Goal: Find specific page/section: Find specific page/section

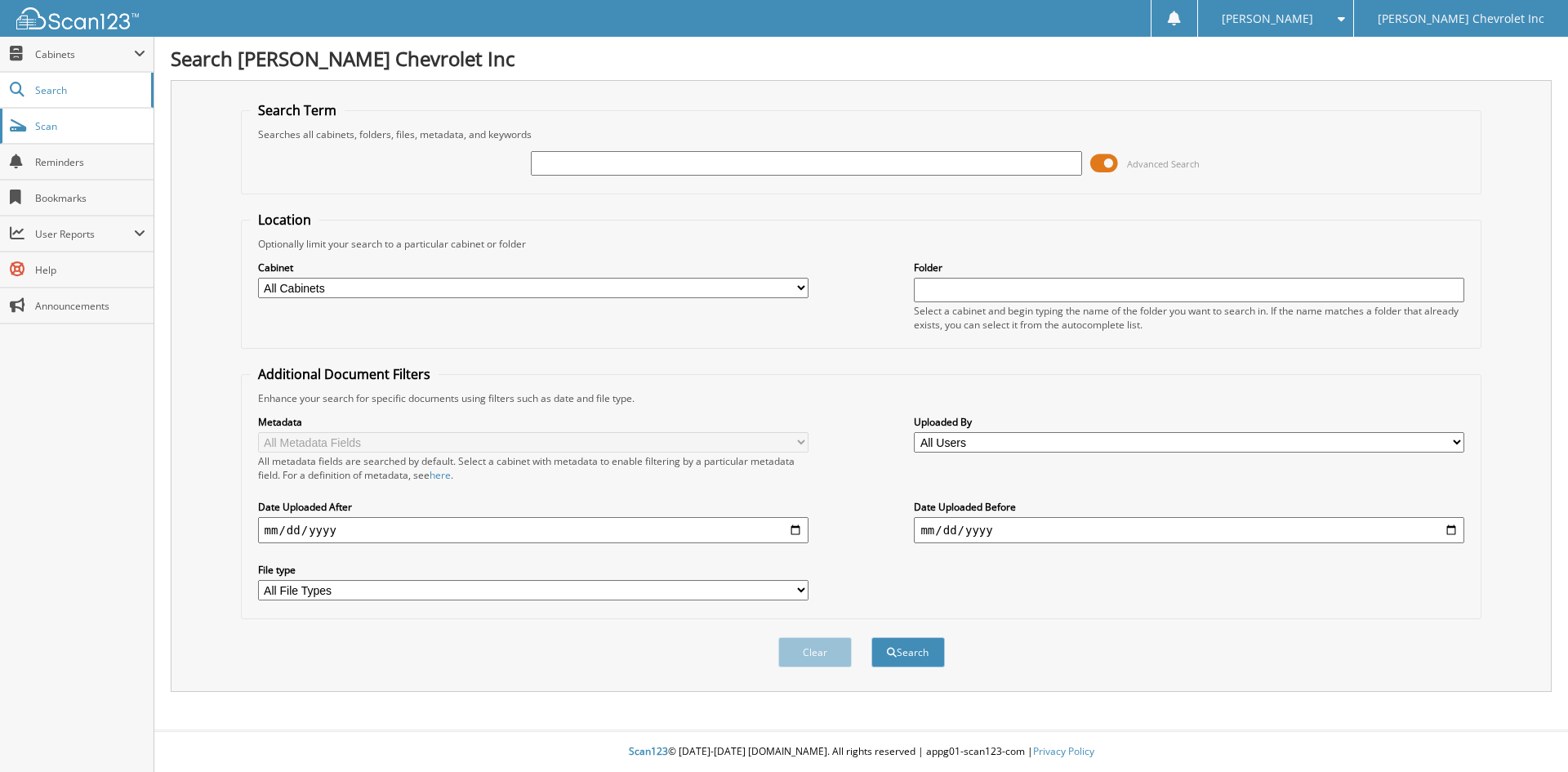
click at [52, 120] on span "Scan" at bounding box center [90, 126] width 110 height 14
type input "683627"
click at [872, 637] on button "Search" at bounding box center [909, 652] width 74 height 30
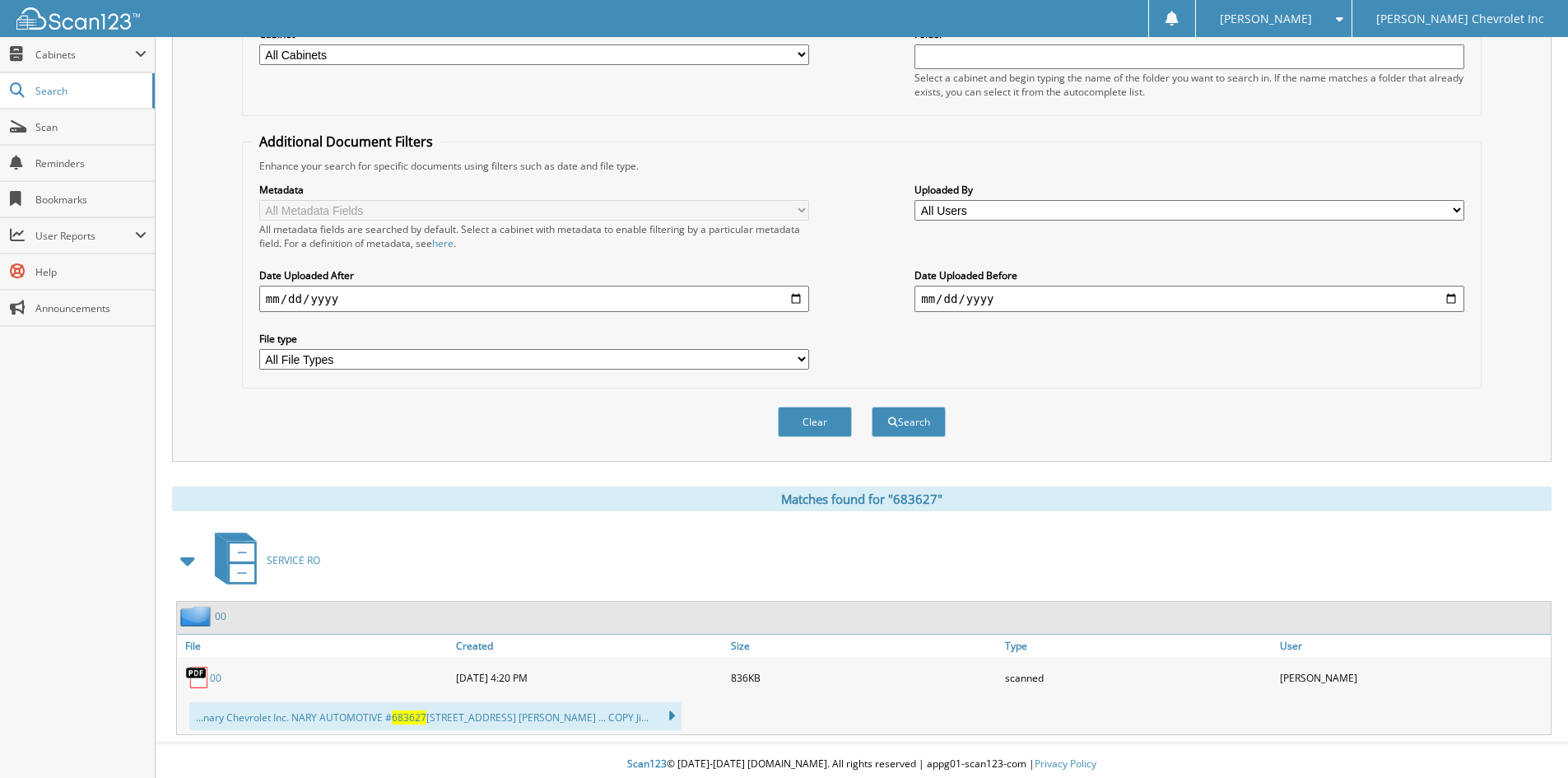
scroll to position [243, 0]
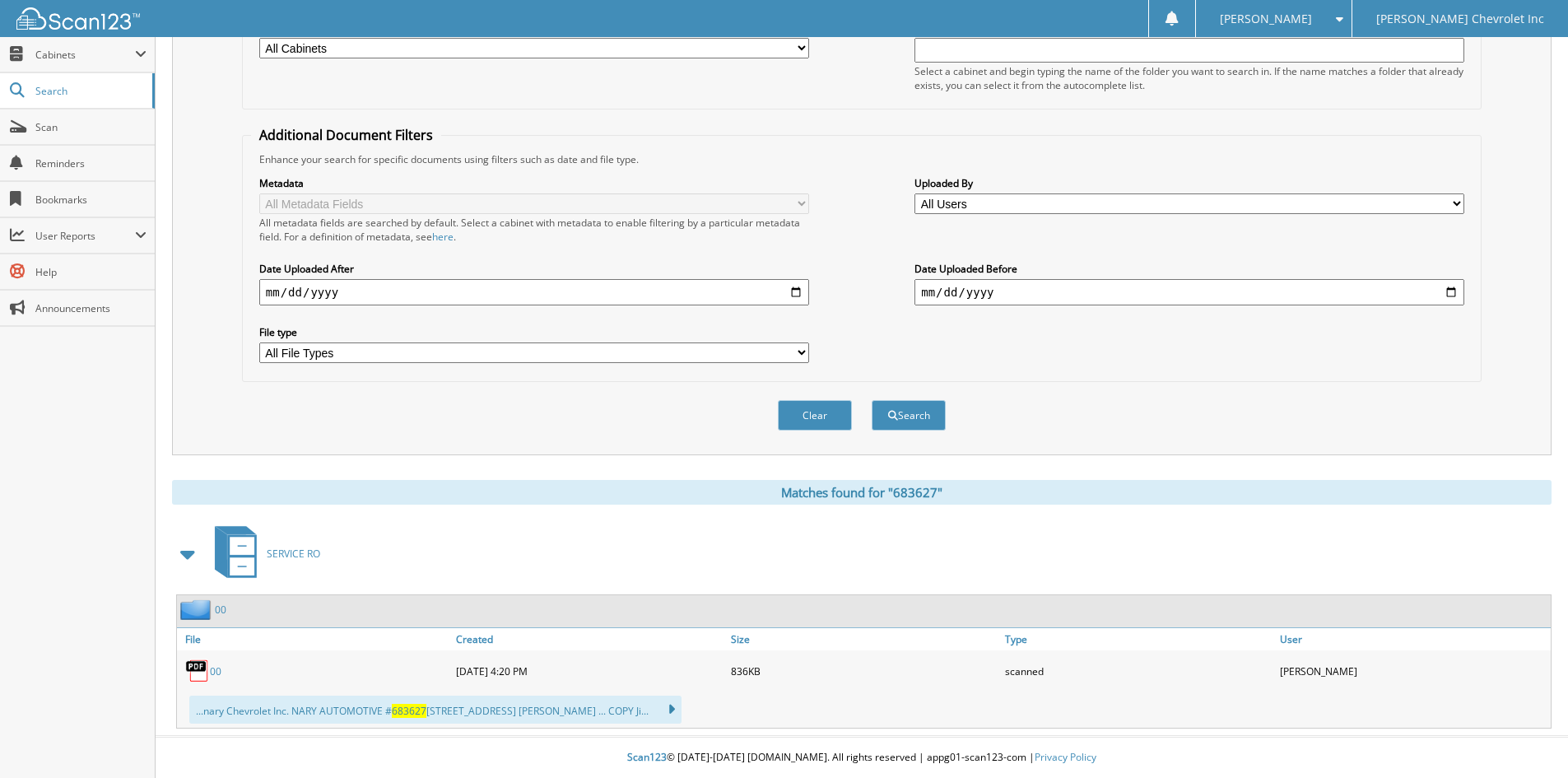
click at [200, 676] on img at bounding box center [197, 670] width 24 height 24
click at [209, 670] on img at bounding box center [197, 670] width 24 height 24
click at [220, 671] on link "00" at bounding box center [216, 671] width 12 height 14
click at [89, 121] on span "Scan" at bounding box center [91, 127] width 111 height 14
